Goal: Task Accomplishment & Management: Complete application form

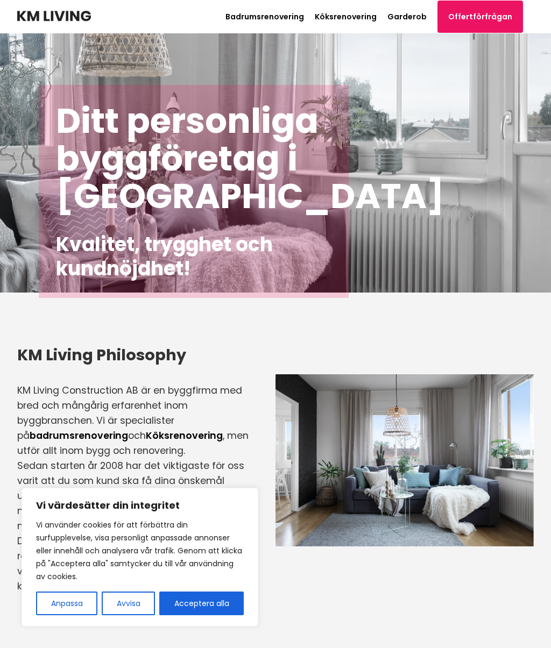
click at [220, 608] on button "Acceptera alla" at bounding box center [201, 604] width 84 height 24
checkbox input "true"
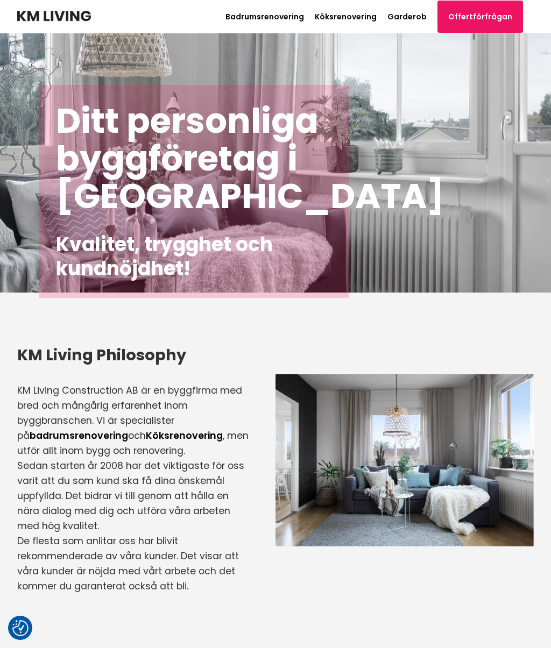
click at [368, 18] on link "Köksrenovering" at bounding box center [346, 16] width 62 height 11
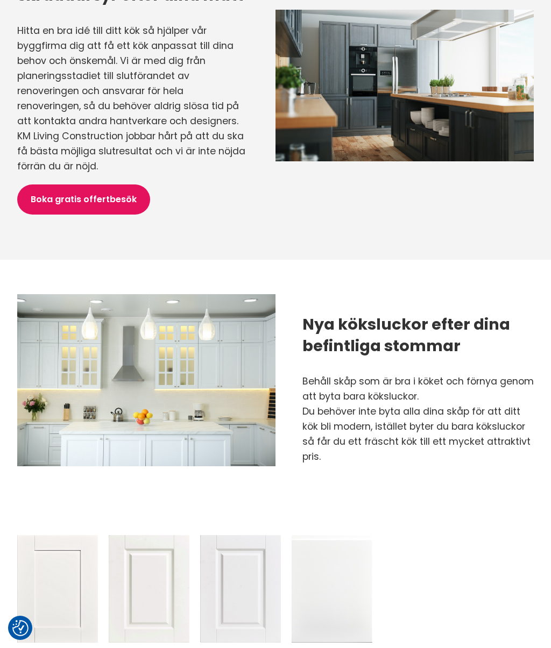
scroll to position [761, 0]
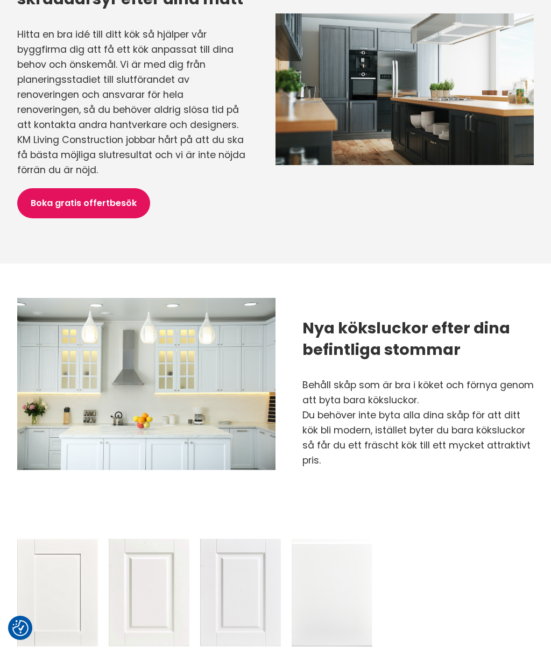
click at [58, 202] on link "Boka gratis offertbesök" at bounding box center [83, 203] width 133 height 30
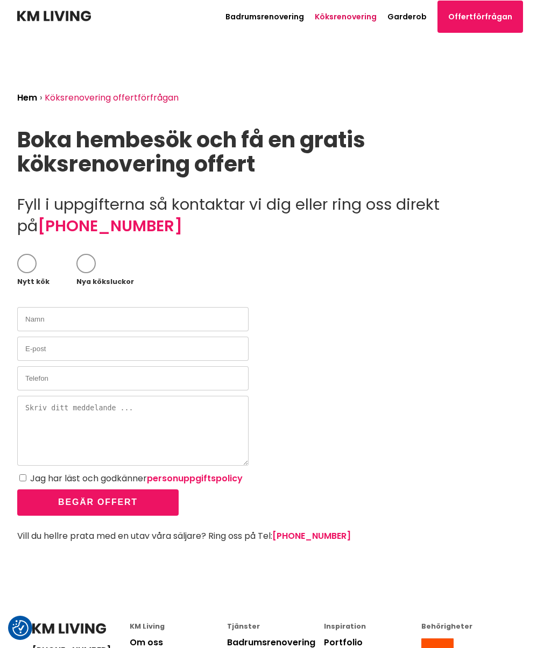
click at [29, 262] on span at bounding box center [26, 263] width 19 height 19
checkbox input "true"
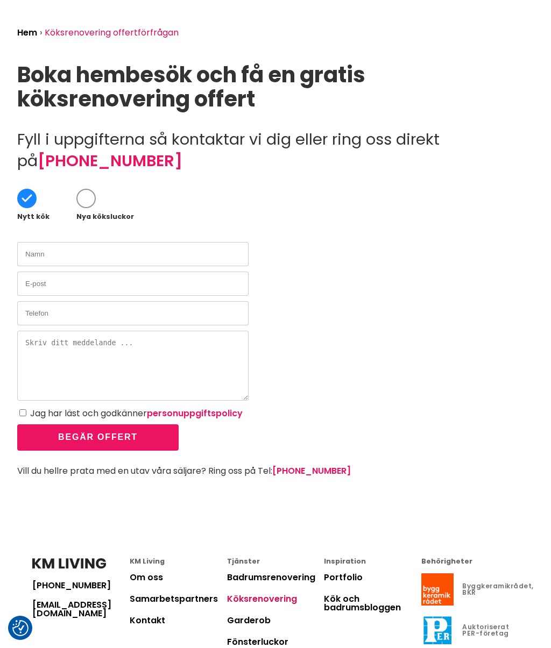
scroll to position [58, 0]
